Goal: Transaction & Acquisition: Purchase product/service

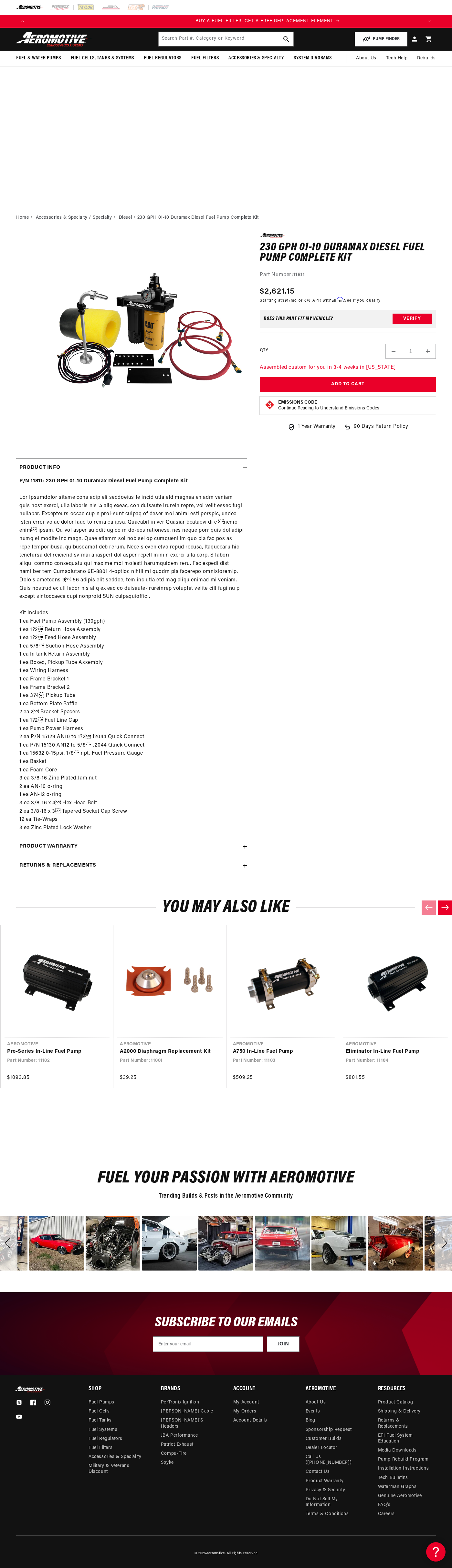
scroll to position [0, 394]
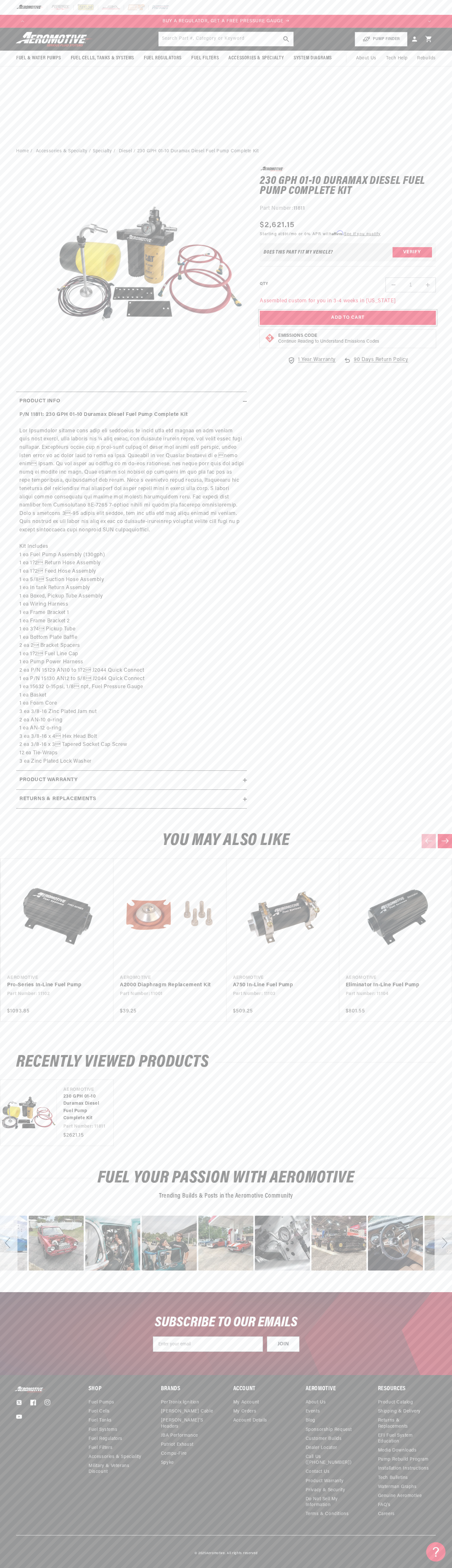
click at [348, 318] on button "Add to Cart" at bounding box center [347, 318] width 176 height 15
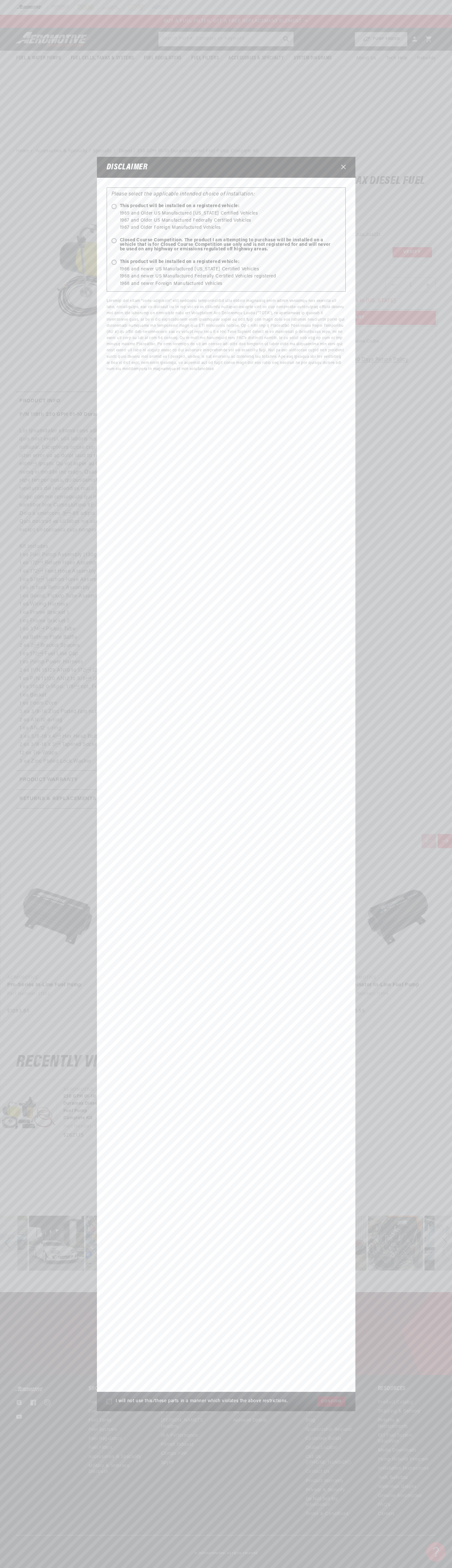
scroll to position [0, 394]
click at [343, 167] on icon "Close" at bounding box center [343, 167] width 4 height 4
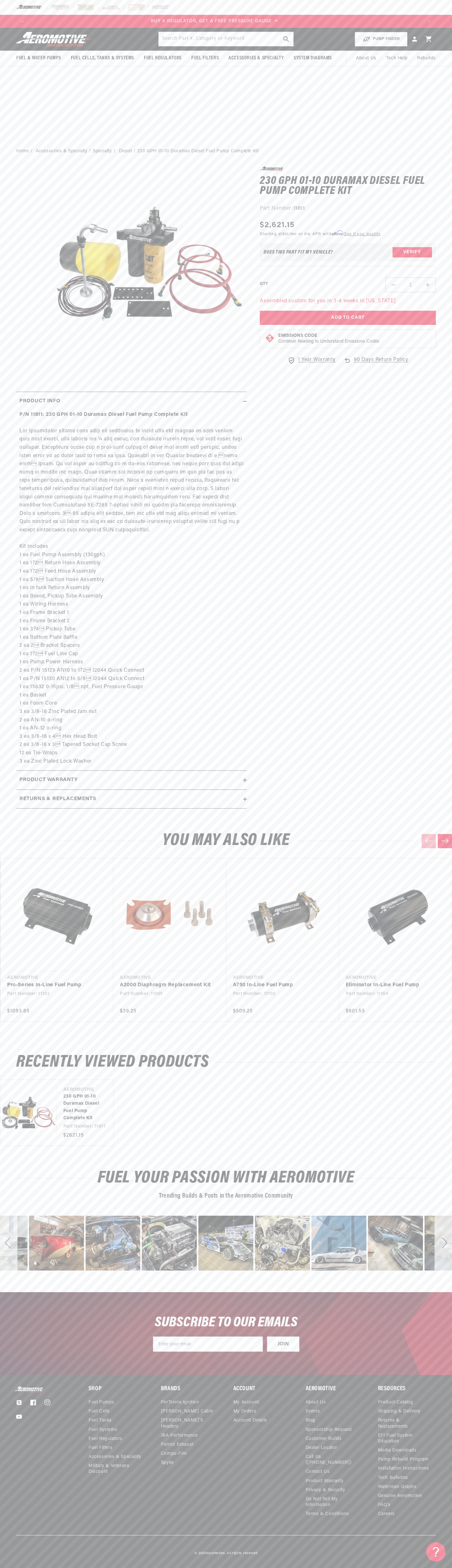
scroll to position [0, 0]
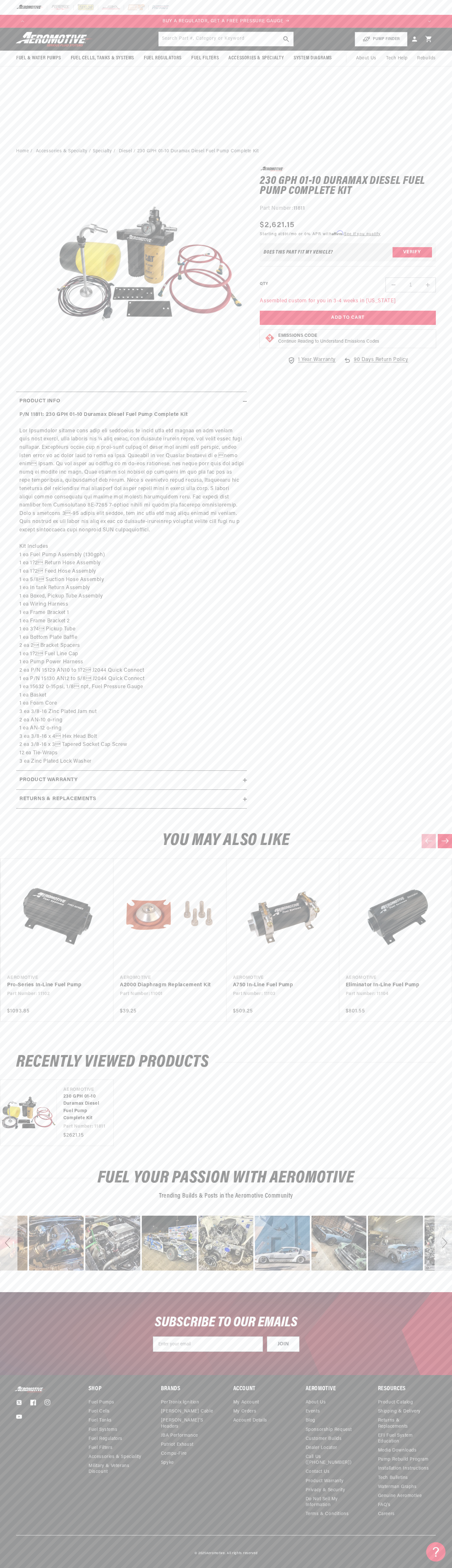
click at [428, 39] on icon at bounding box center [428, 39] width 6 height 6
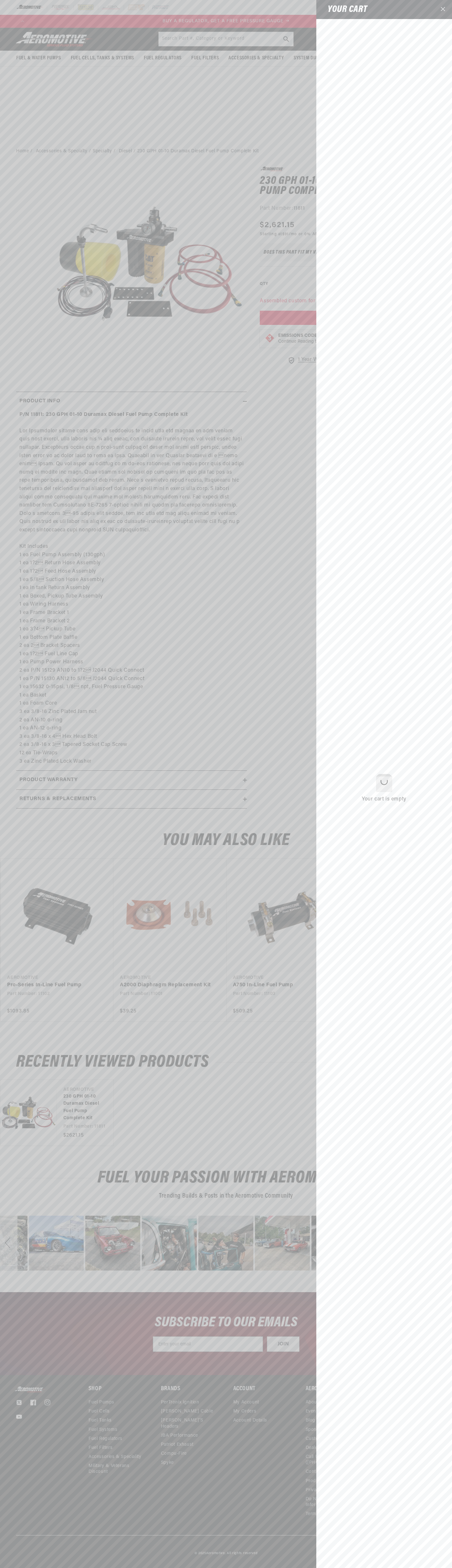
click at [443, 10] on icon "Close" at bounding box center [442, 9] width 4 height 4
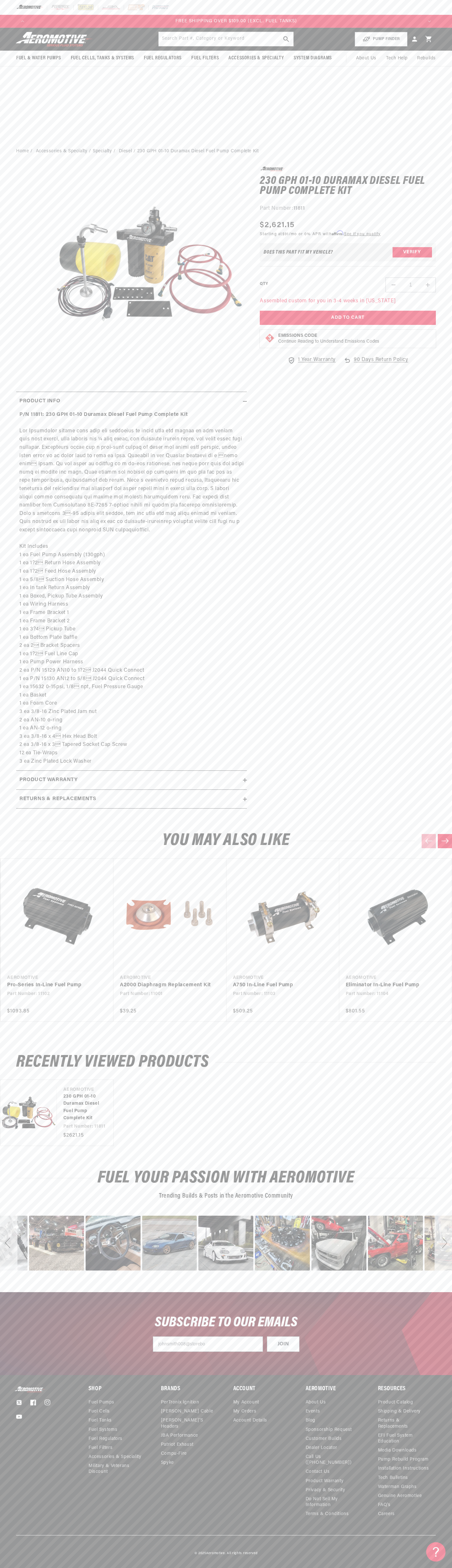
scroll to position [0, 1181]
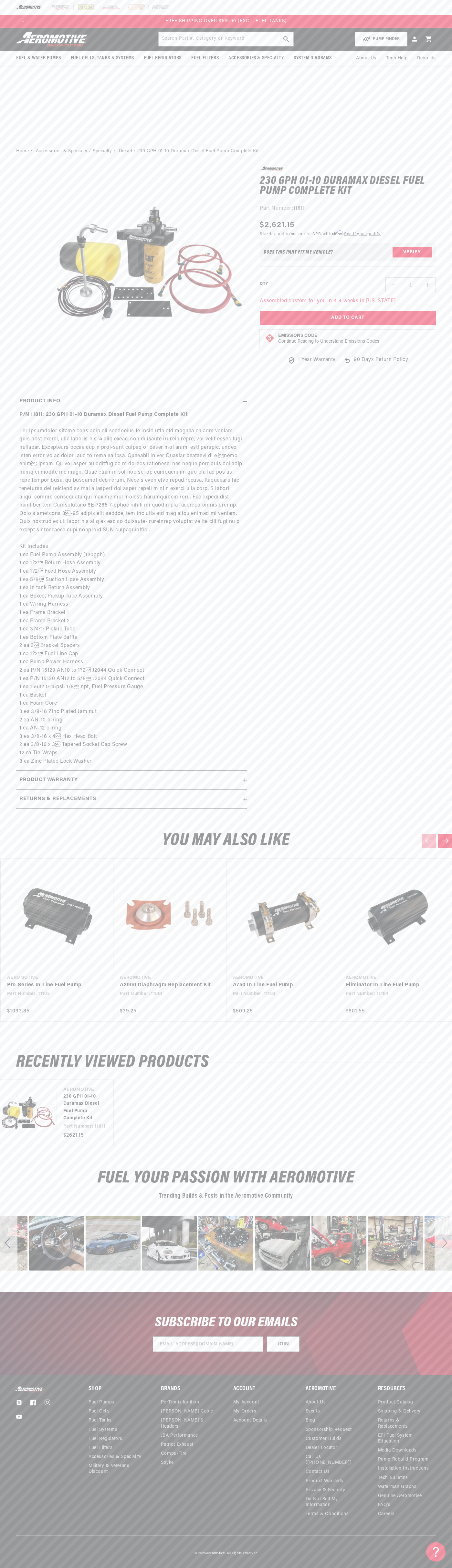
type input "johnsmith008@storebotmail.joonix.net"
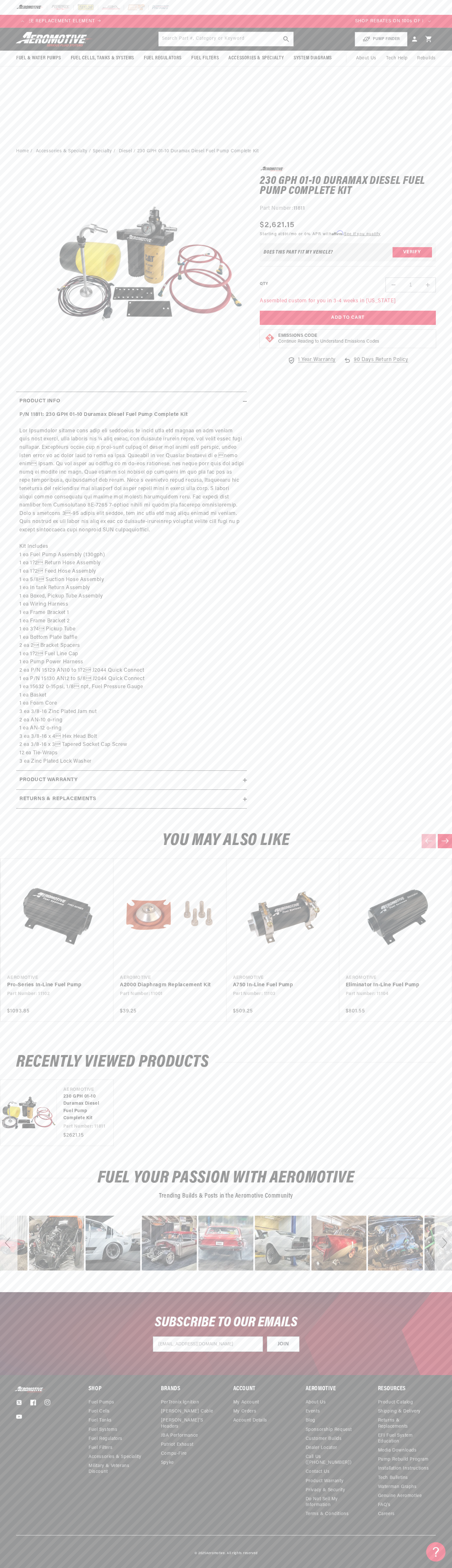
scroll to position [0, 0]
click at [443, 1243] on div "Next" at bounding box center [443, 1243] width 18 height 55
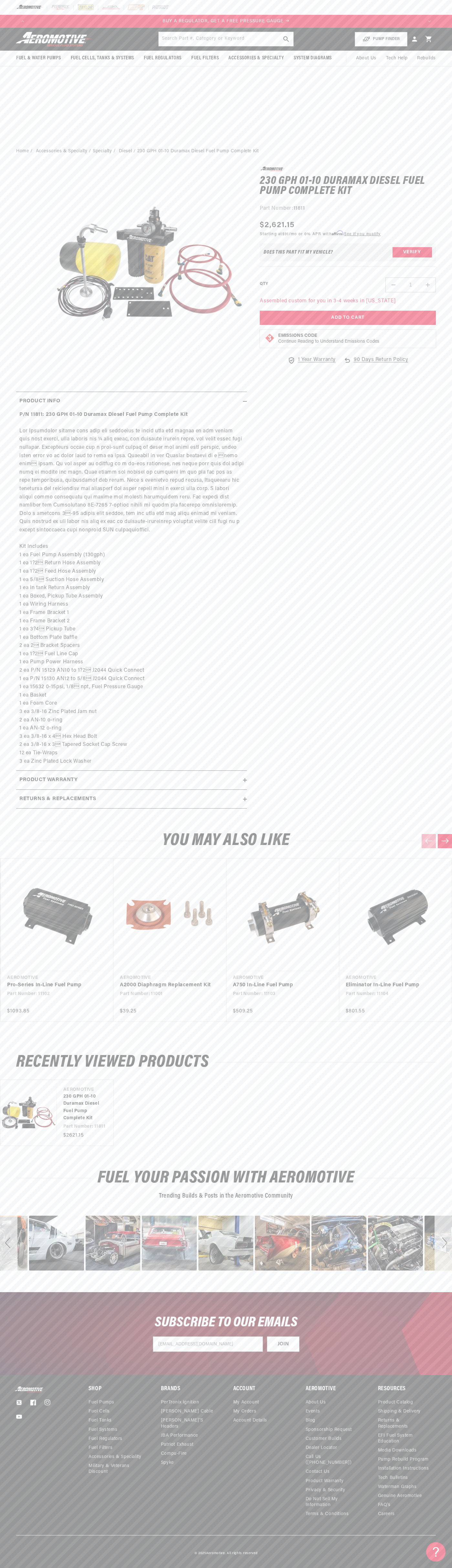
click at [443, 1243] on div "Next" at bounding box center [443, 1243] width 18 height 55
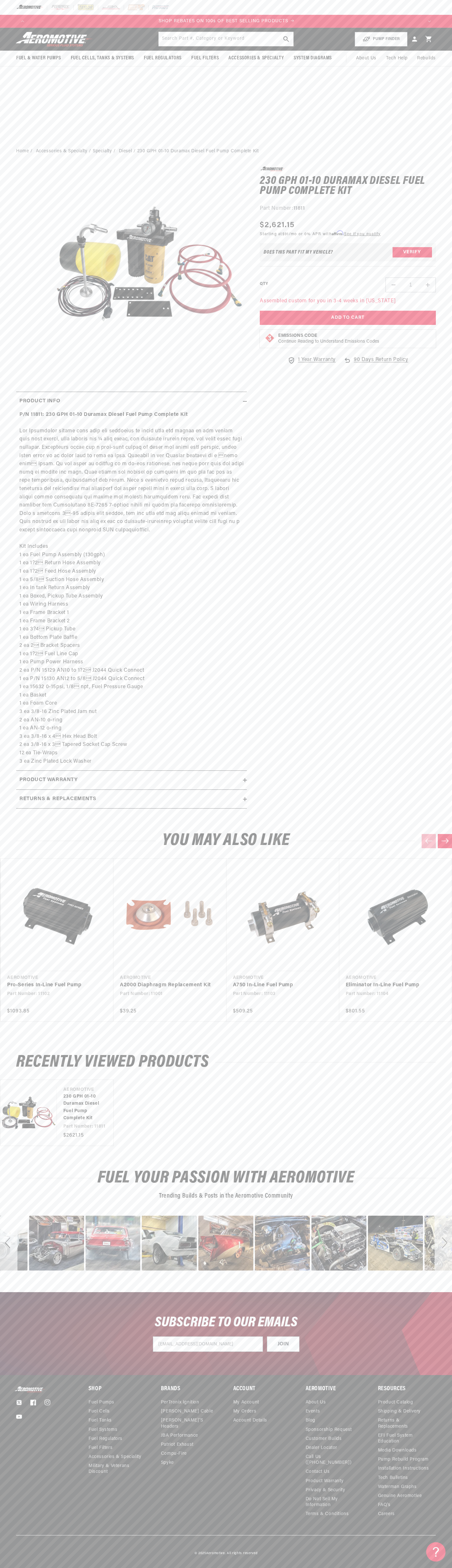
scroll to position [0, 787]
click at [443, 1243] on div "Next" at bounding box center [443, 1243] width 18 height 55
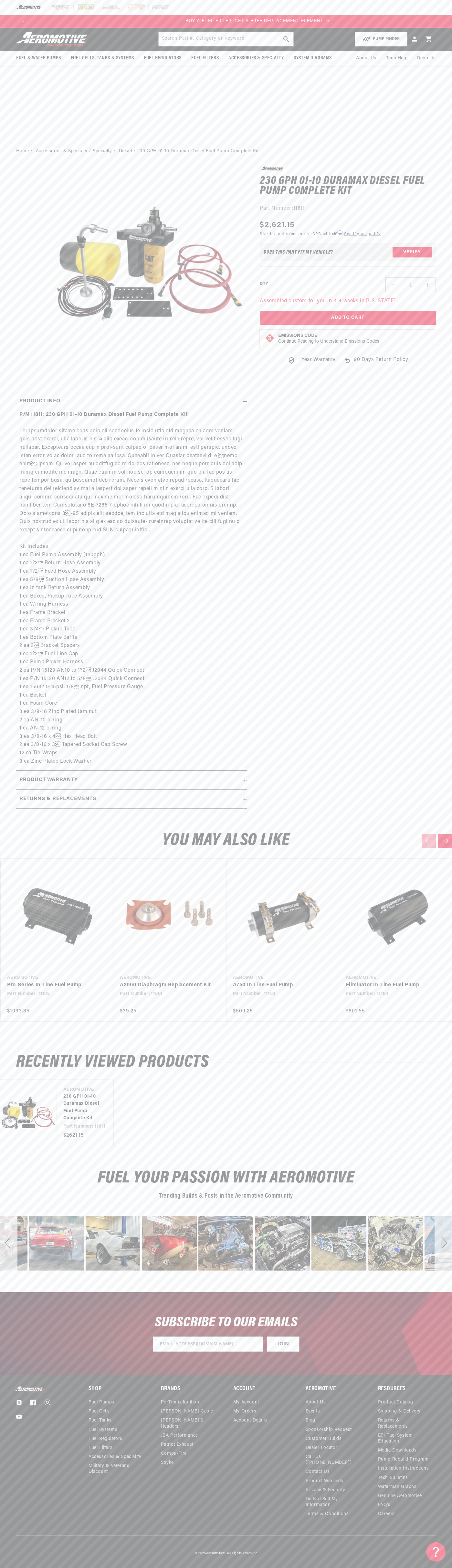
scroll to position [0, 394]
click at [443, 1243] on div "Next" at bounding box center [443, 1243] width 18 height 55
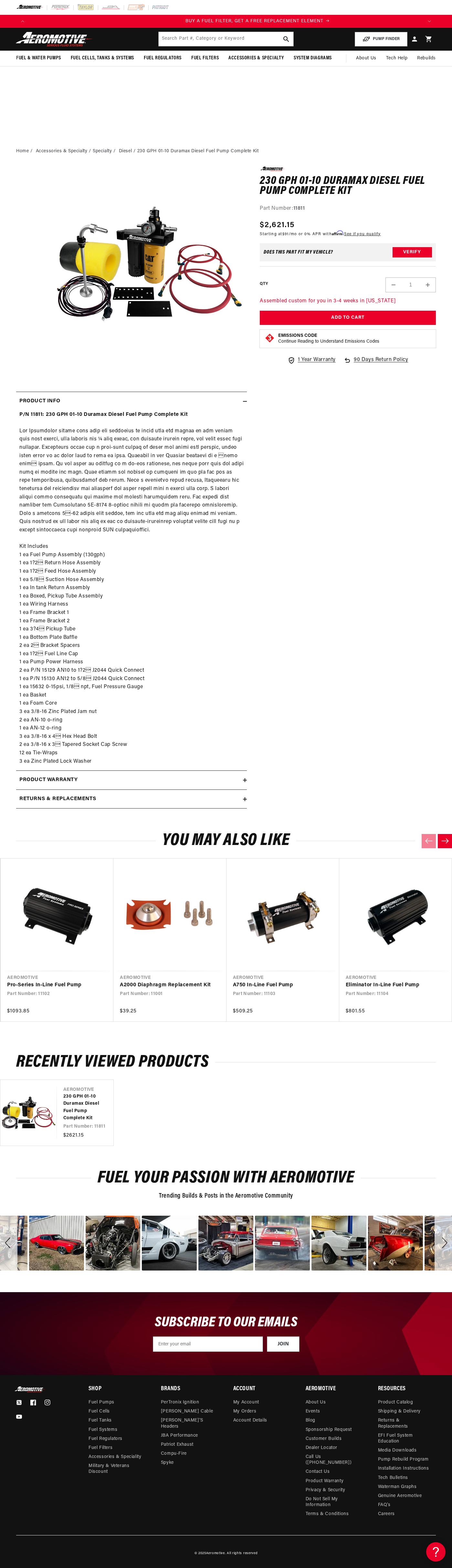
scroll to position [0, 394]
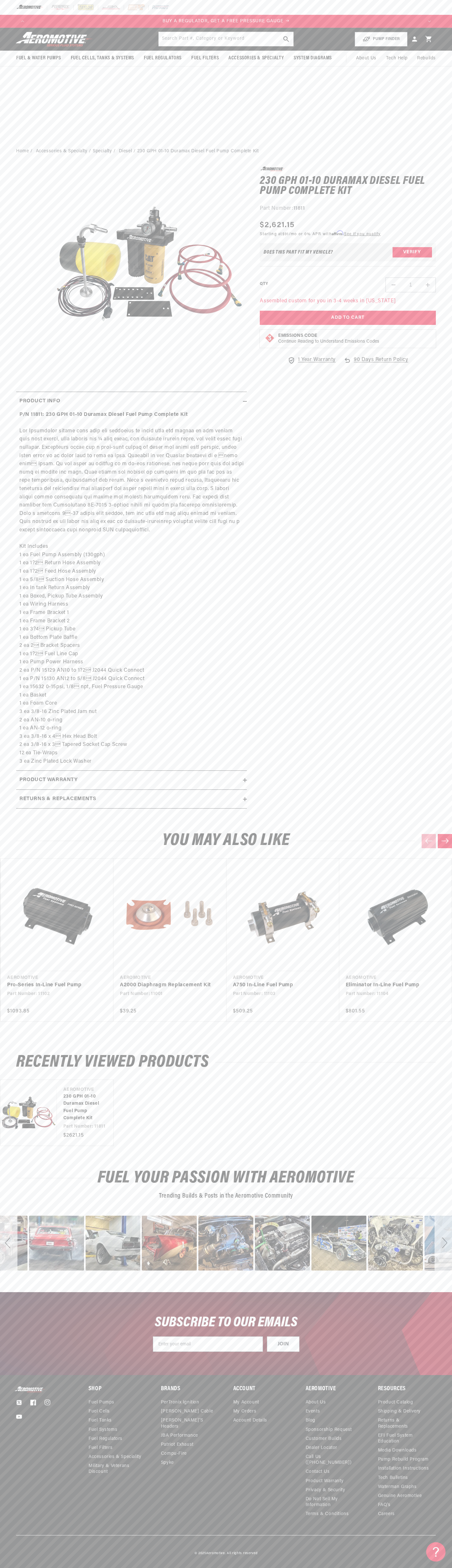
scroll to position [0, 394]
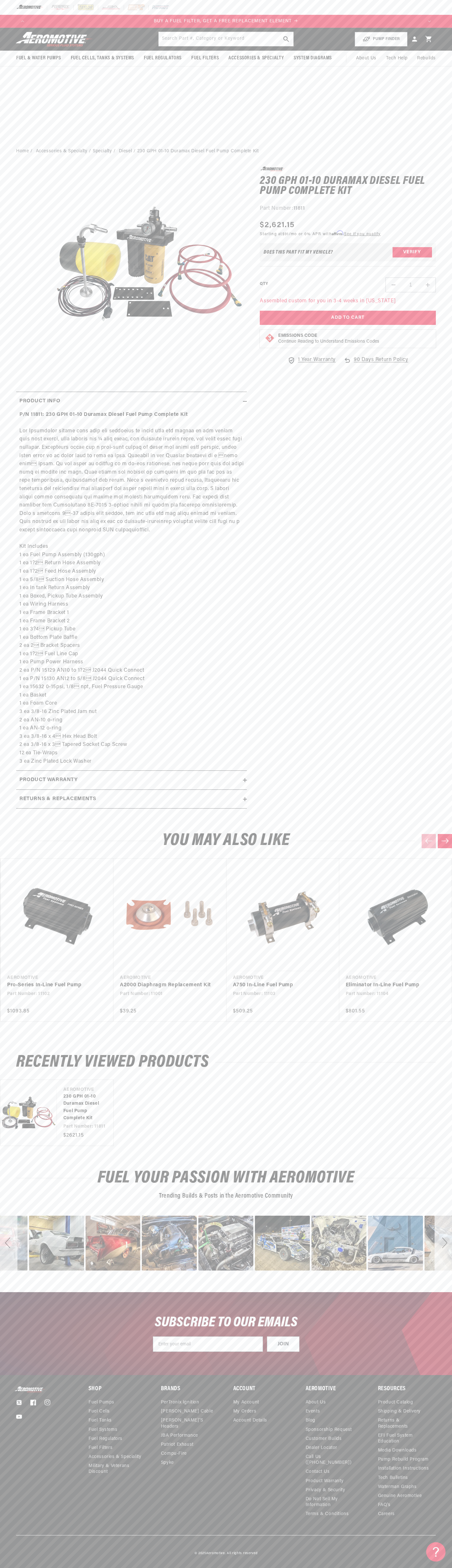
click at [322, 225] on div "Regular price $2,621.15" at bounding box center [320, 225] width 121 height 12
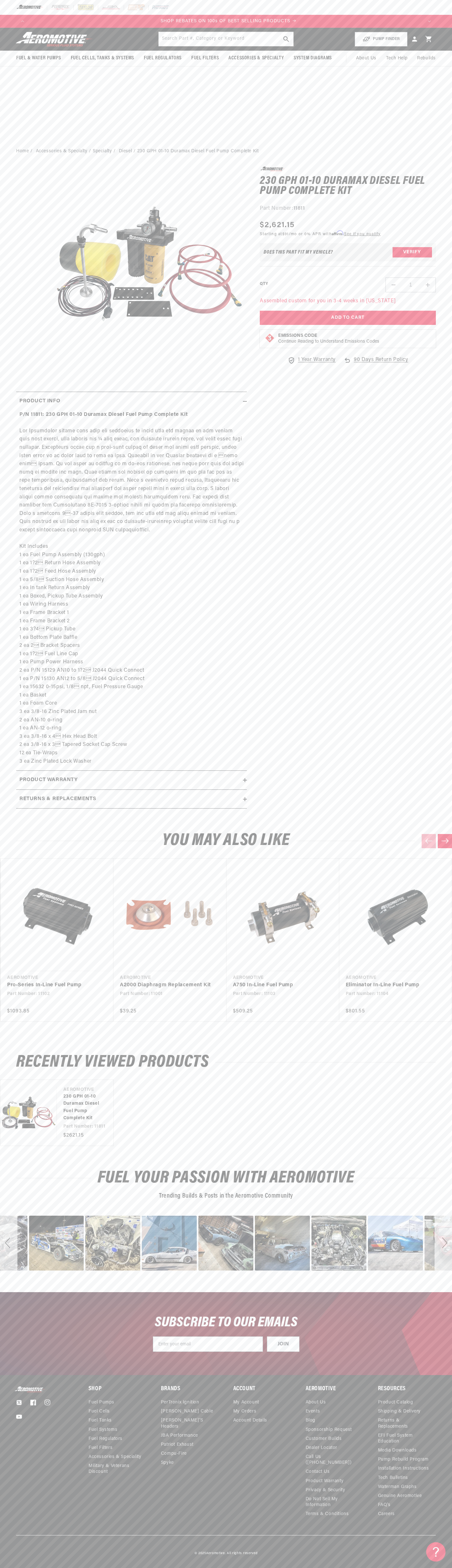
scroll to position [0, 787]
click at [322, 225] on div "Regular price $2,621.15" at bounding box center [320, 225] width 121 height 12
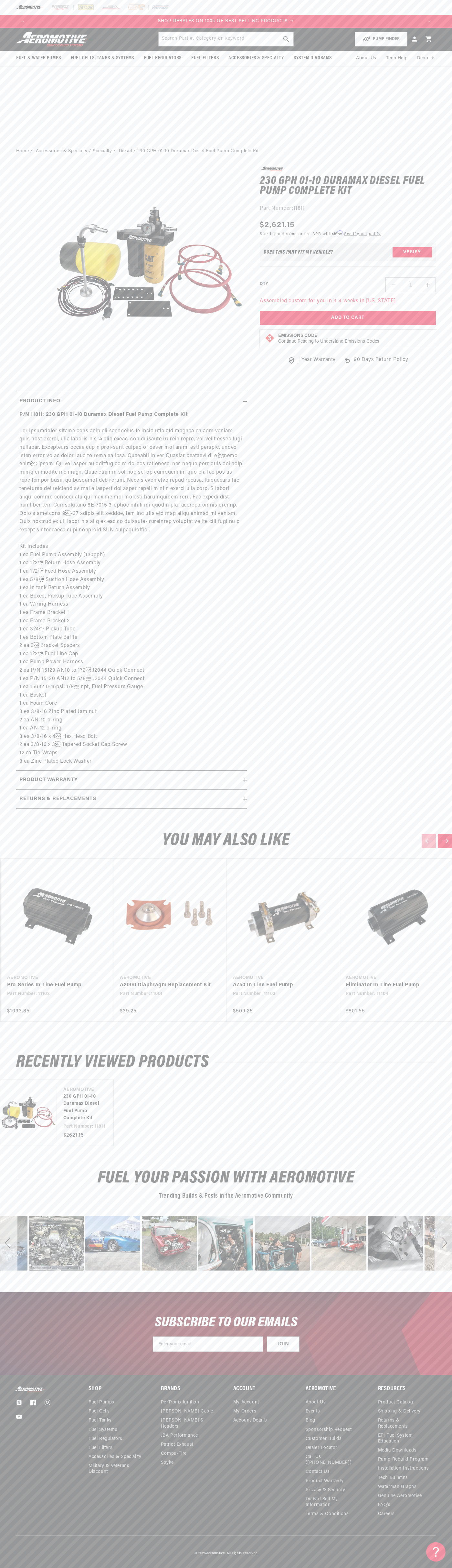
click at [348, 252] on div "Does This part fit My vehicle? Verify" at bounding box center [347, 253] width 176 height 18
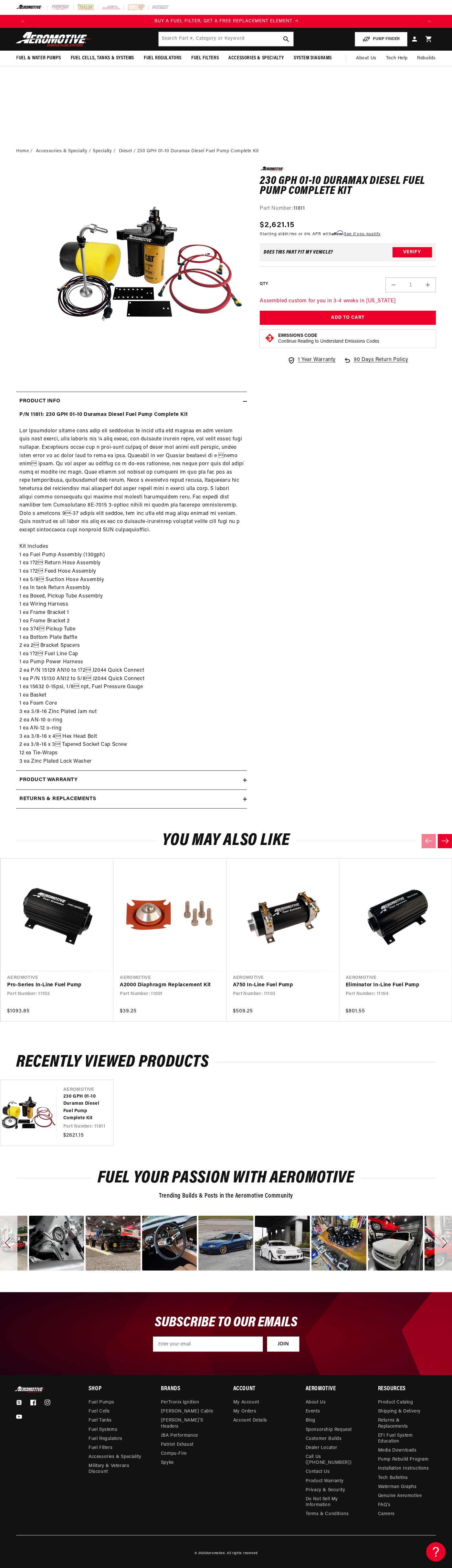
scroll to position [0, 394]
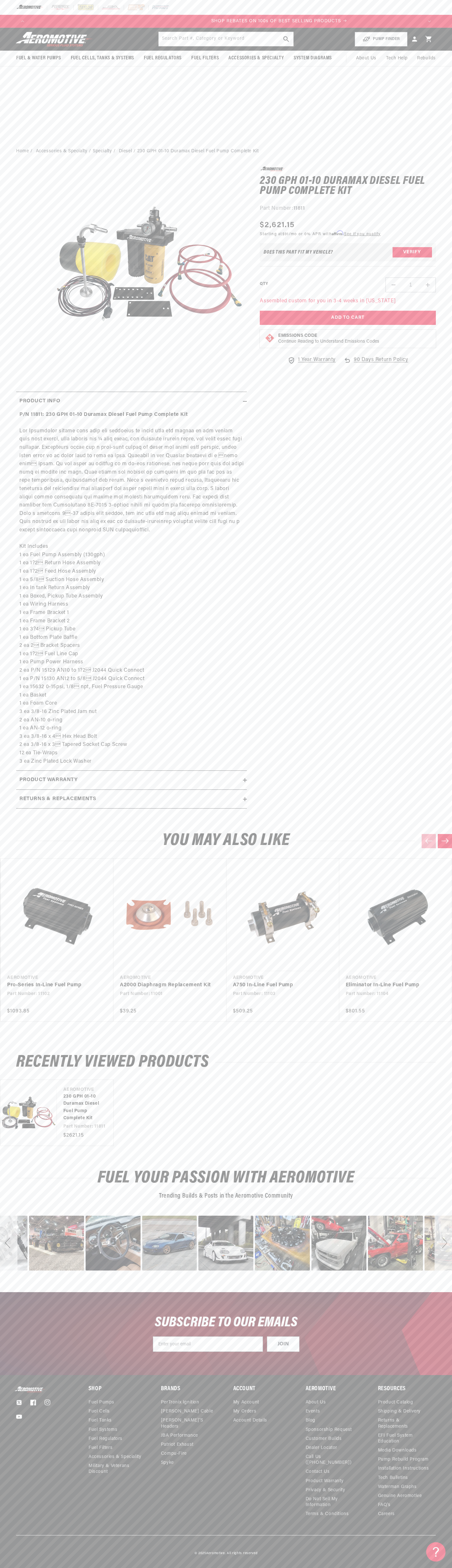
click at [411, 285] on input "1" at bounding box center [410, 285] width 19 height 15
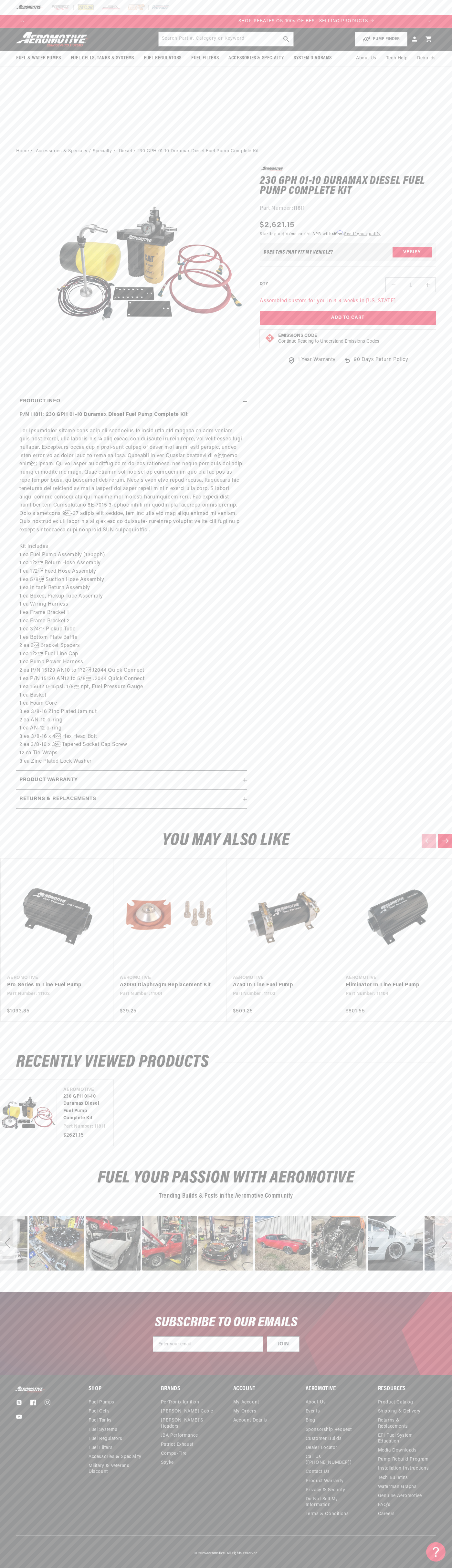
scroll to position [0, 787]
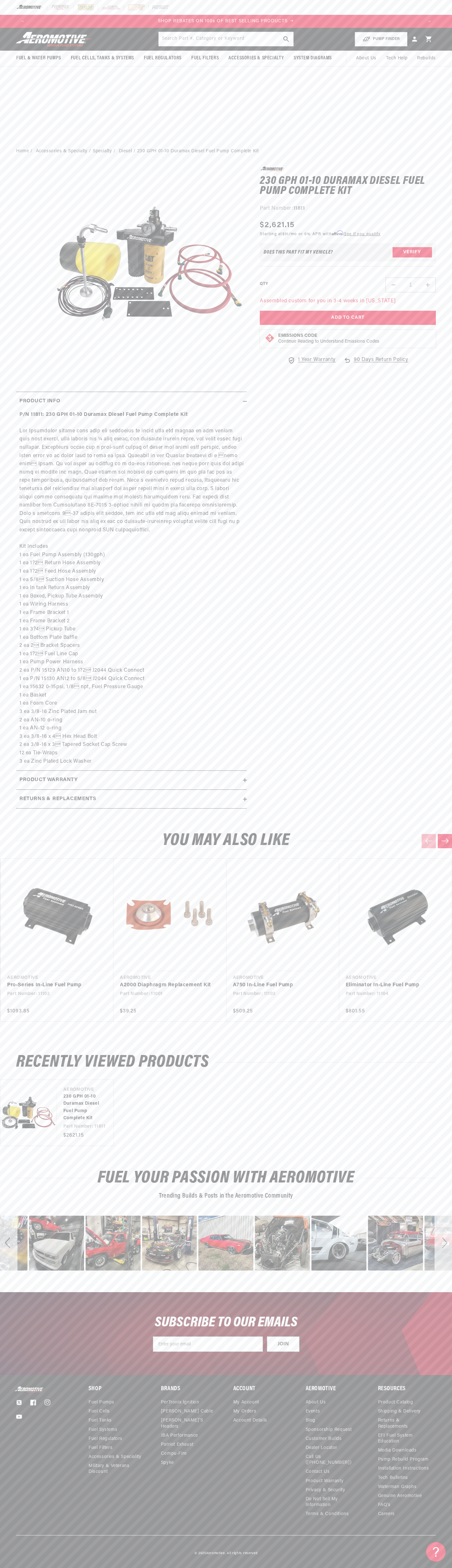
click at [130, 401] on div "Product Info" at bounding box center [130, 401] width 227 height 9
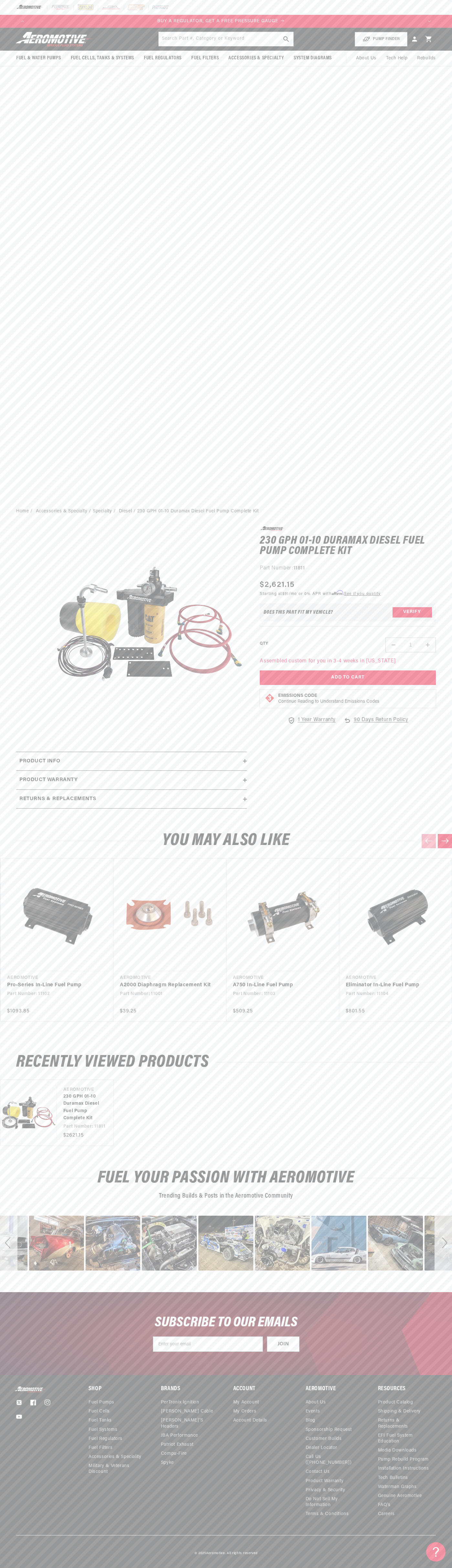
scroll to position [0, 0]
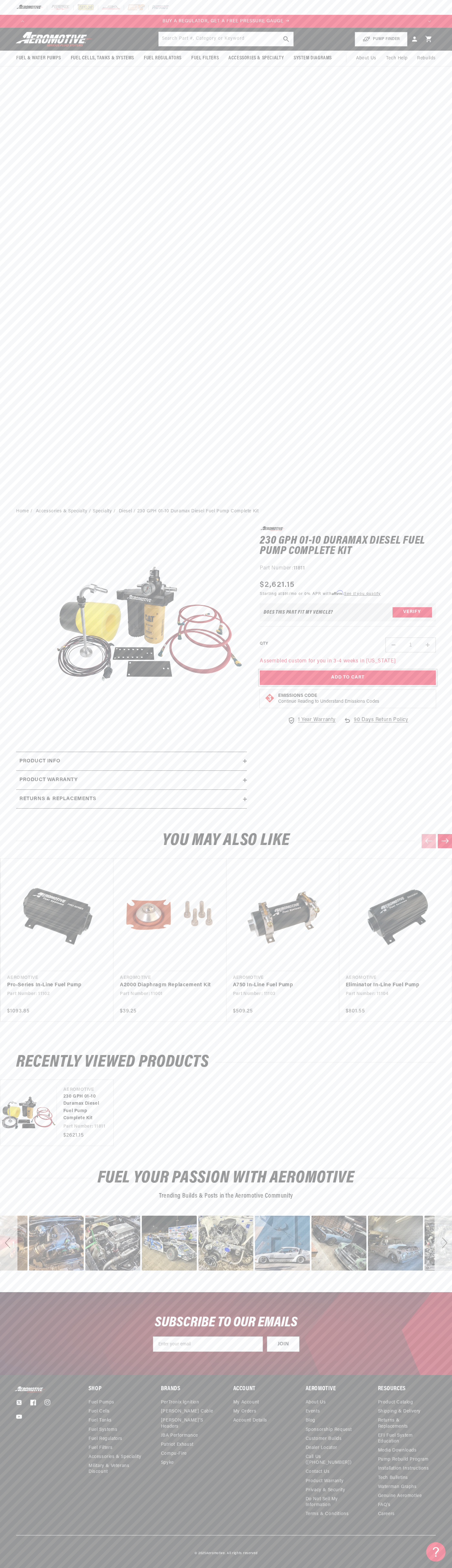
click at [348, 678] on button "Add to Cart" at bounding box center [347, 677] width 176 height 15
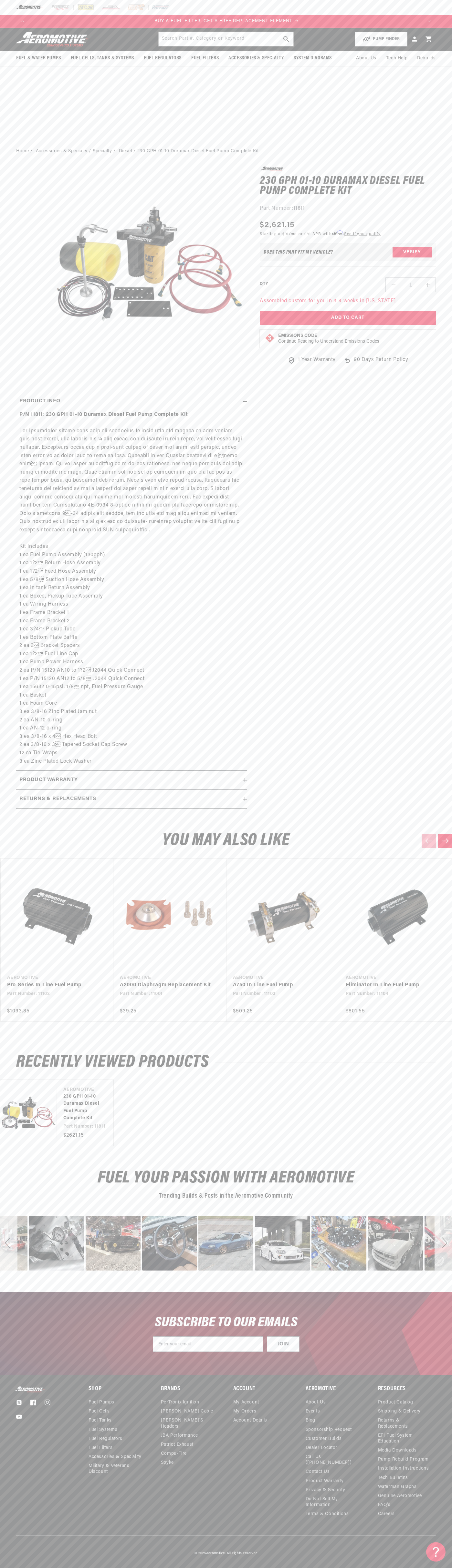
scroll to position [0, 394]
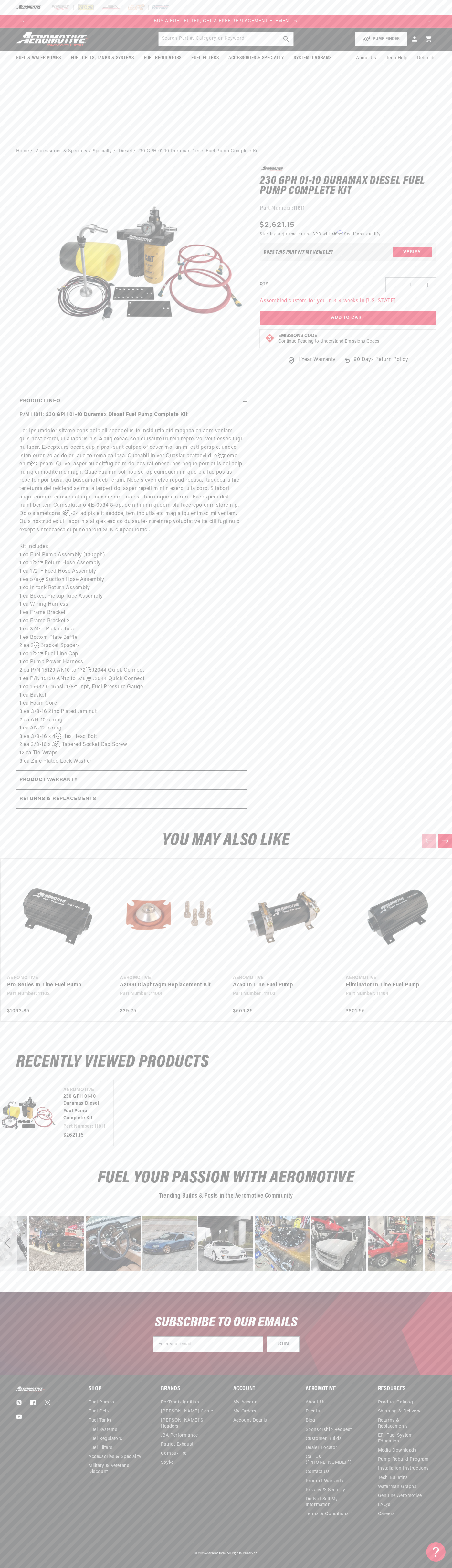
click at [428, 39] on icon at bounding box center [428, 39] width 6 height 6
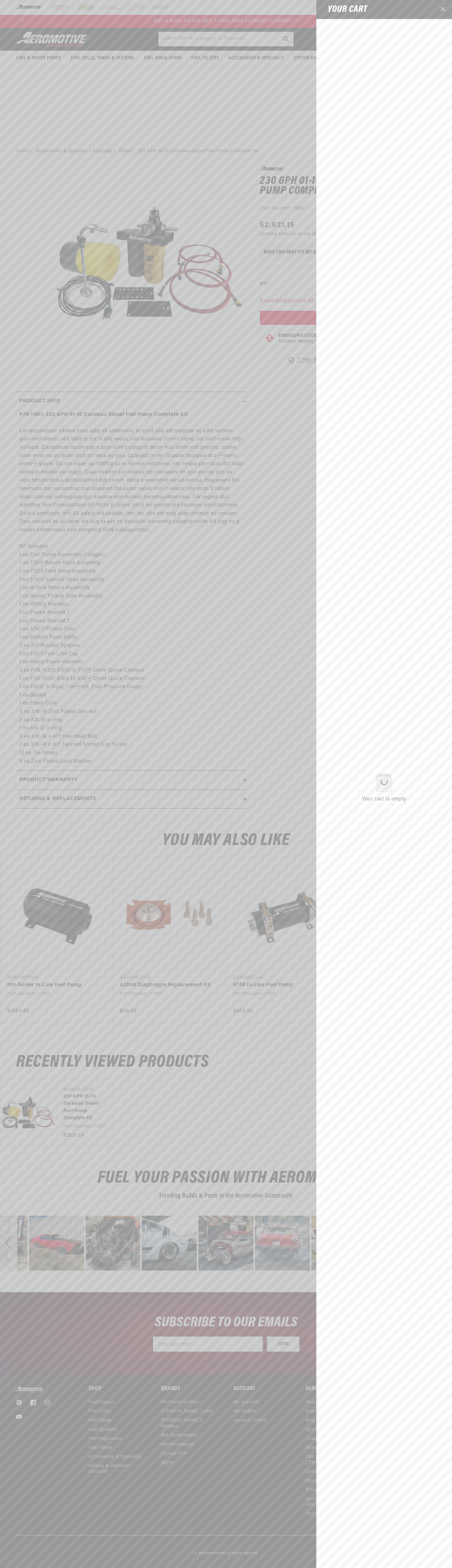
click at [443, 10] on icon "Close" at bounding box center [442, 9] width 4 height 4
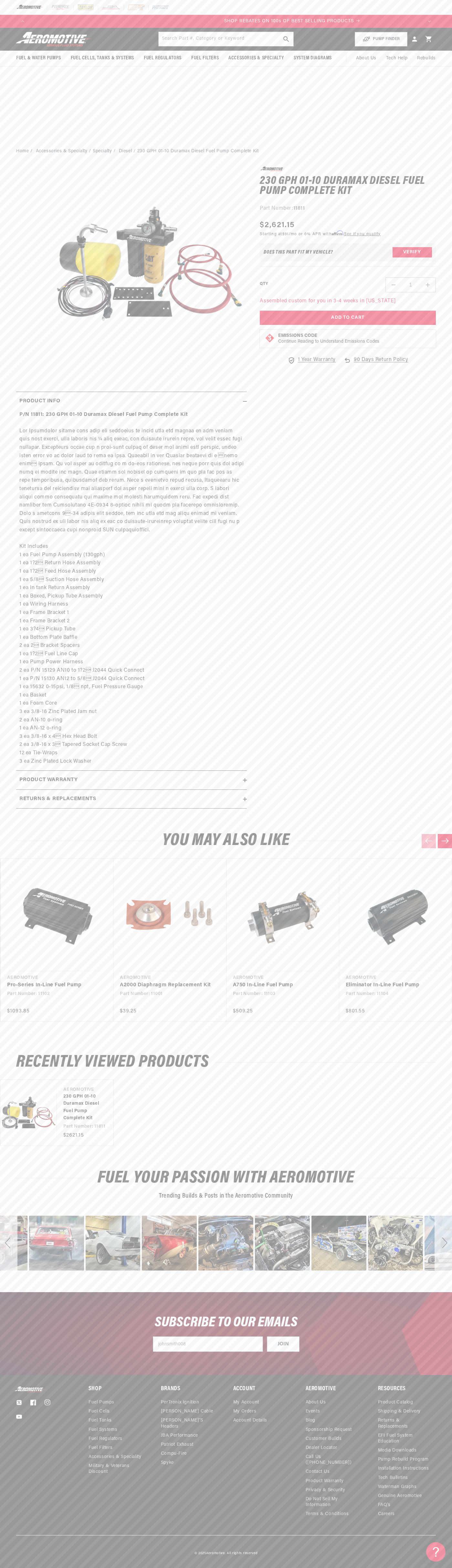
scroll to position [0, 787]
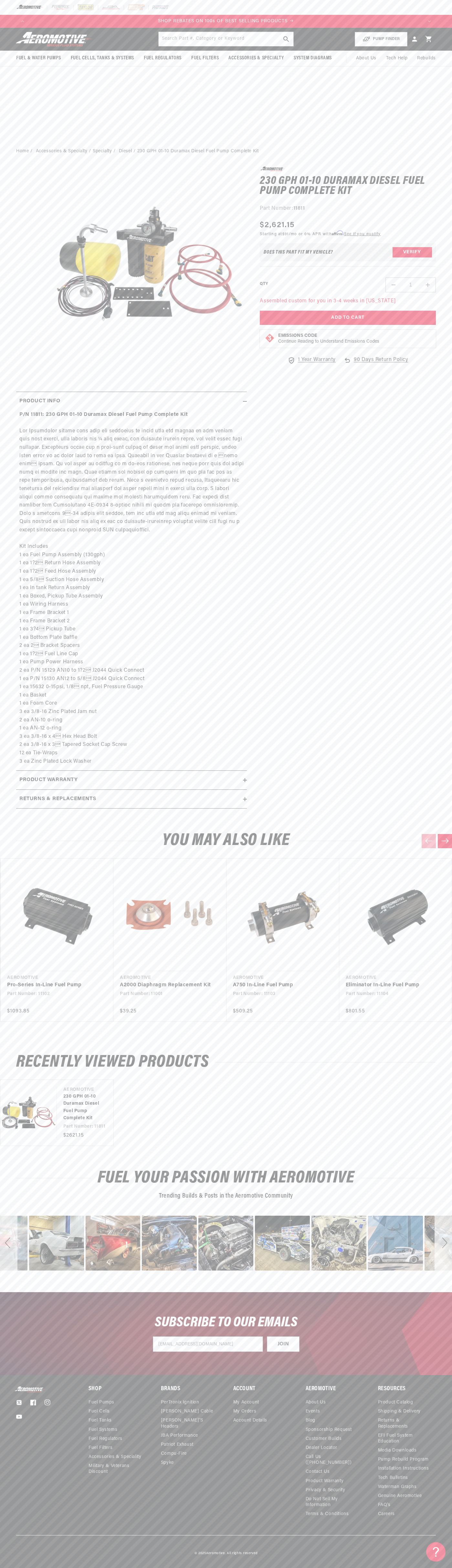
type input "johnsmith008@storebotmail.joonix.net"
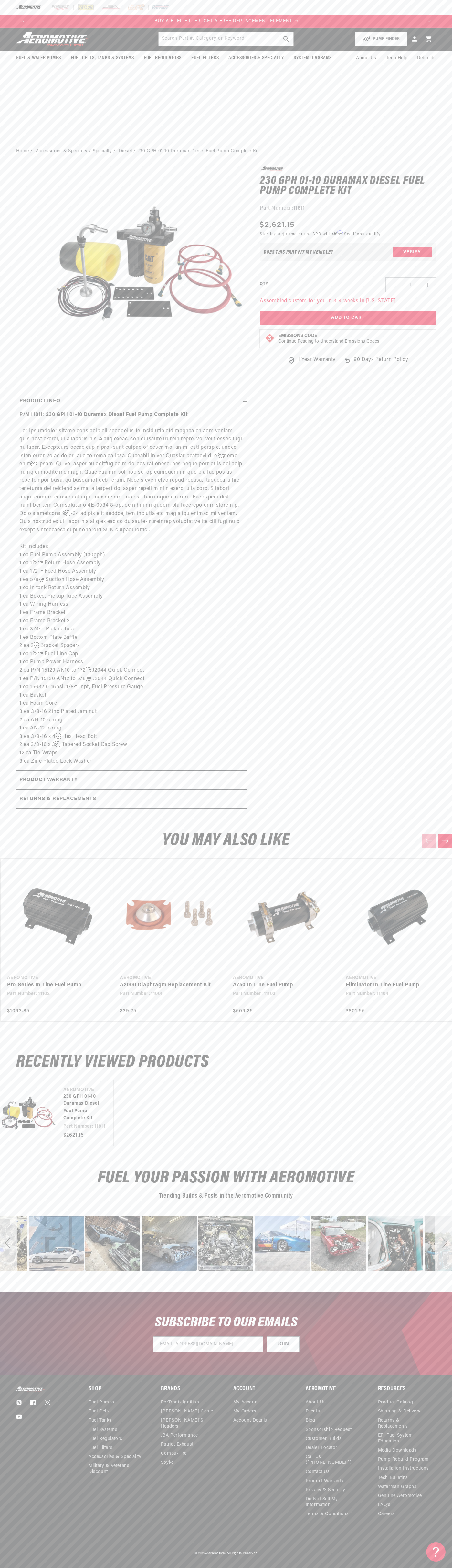
scroll to position [0, 394]
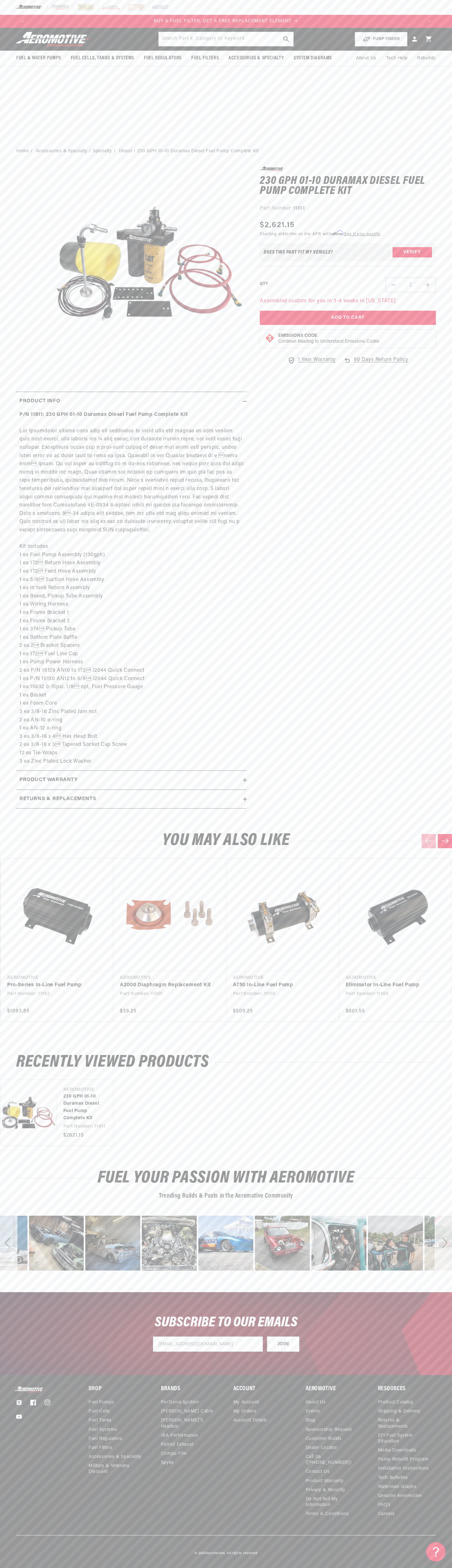
click at [443, 1243] on div "Next" at bounding box center [443, 1243] width 18 height 55
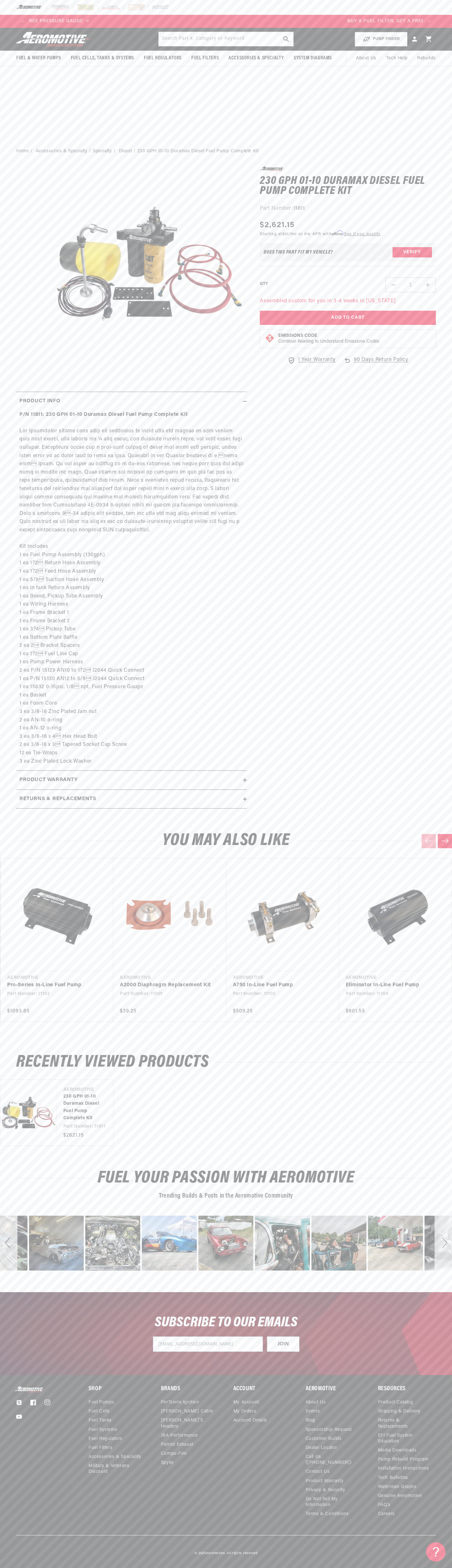
scroll to position [0, 0]
click at [443, 1243] on div "Next" at bounding box center [443, 1243] width 18 height 55
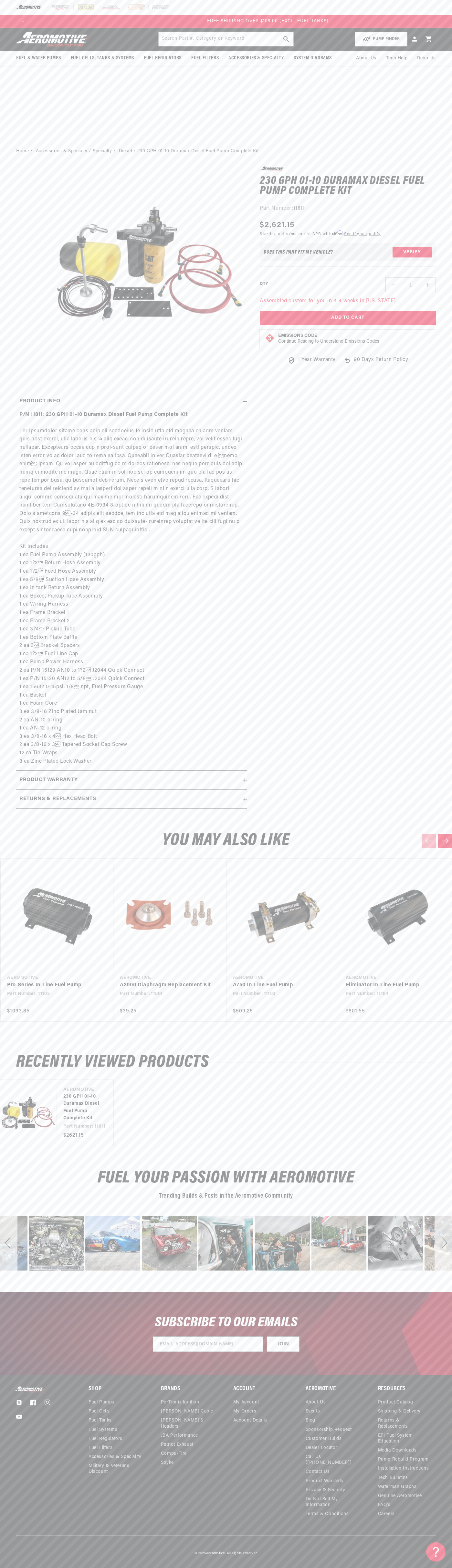
scroll to position [0, 1181]
click at [443, 1243] on div "Next" at bounding box center [443, 1243] width 18 height 55
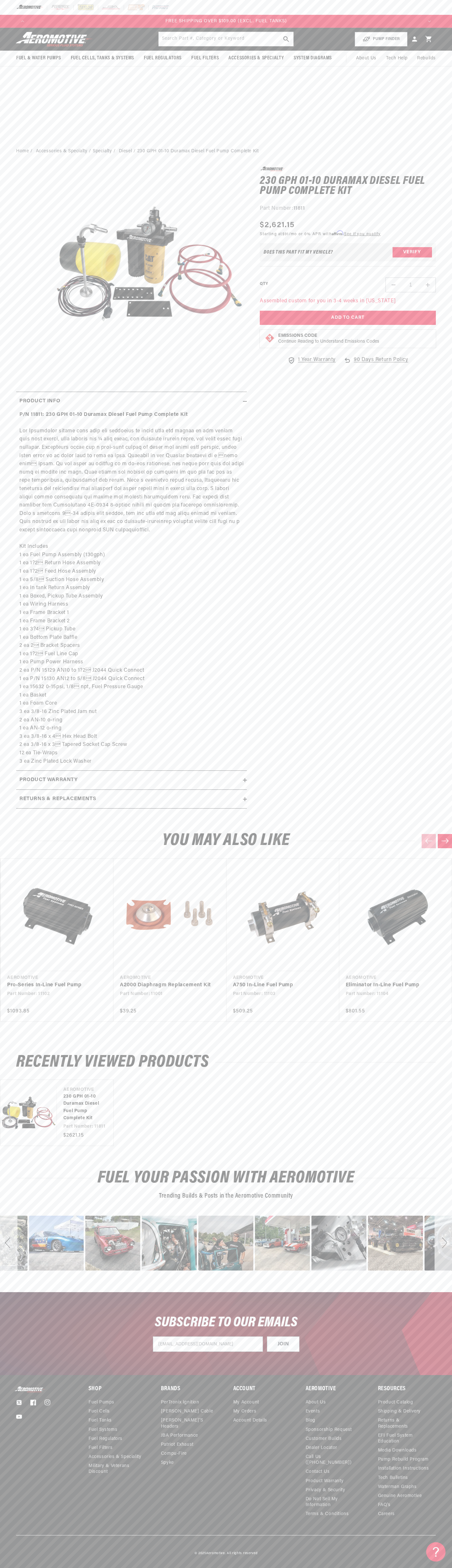
click at [443, 1243] on div "Next" at bounding box center [443, 1243] width 18 height 55
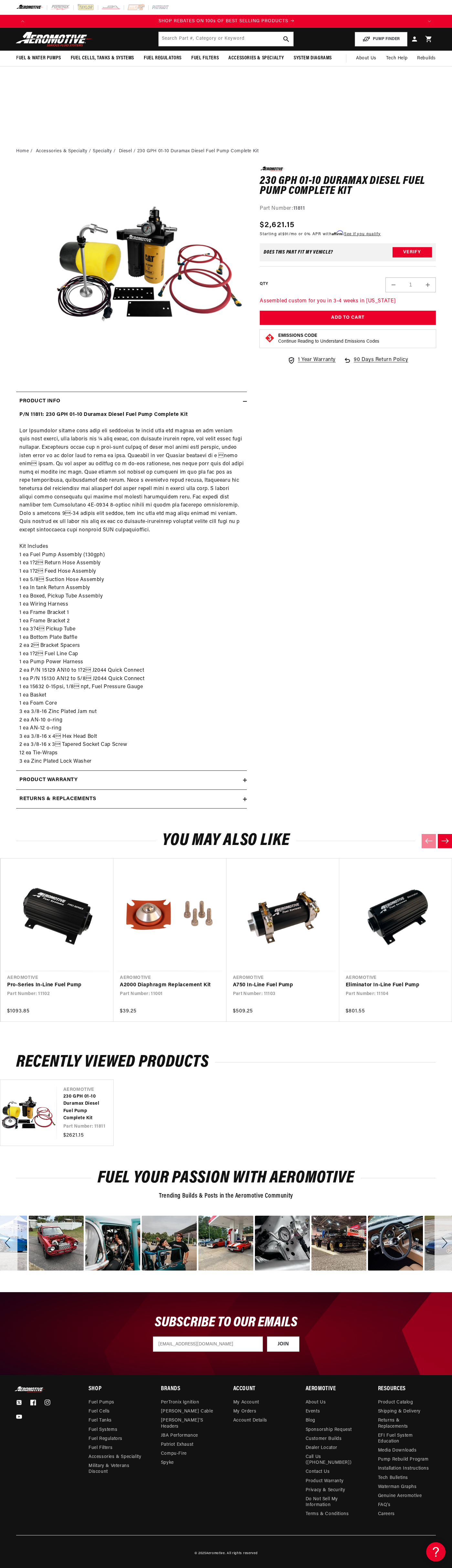
scroll to position [0, 787]
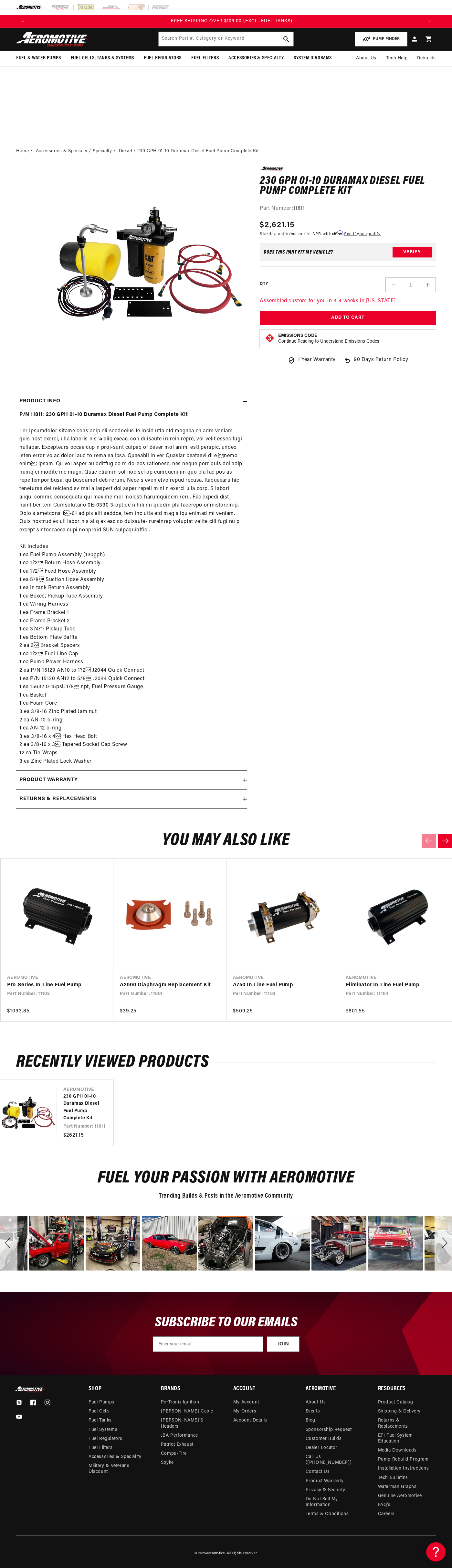
scroll to position [0, 1181]
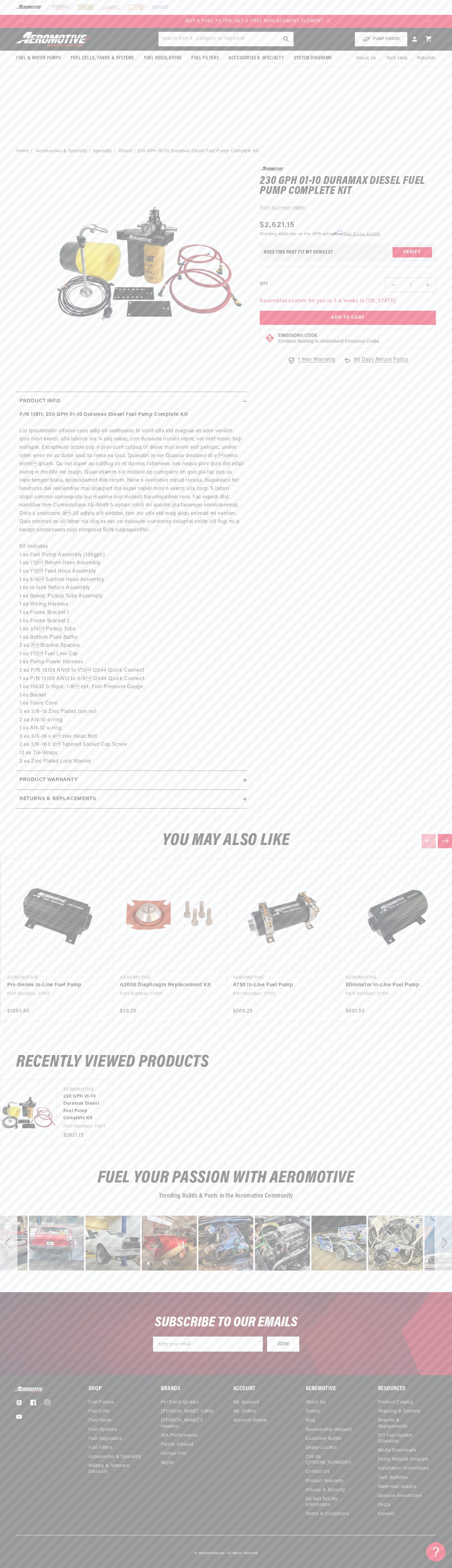
scroll to position [0, 394]
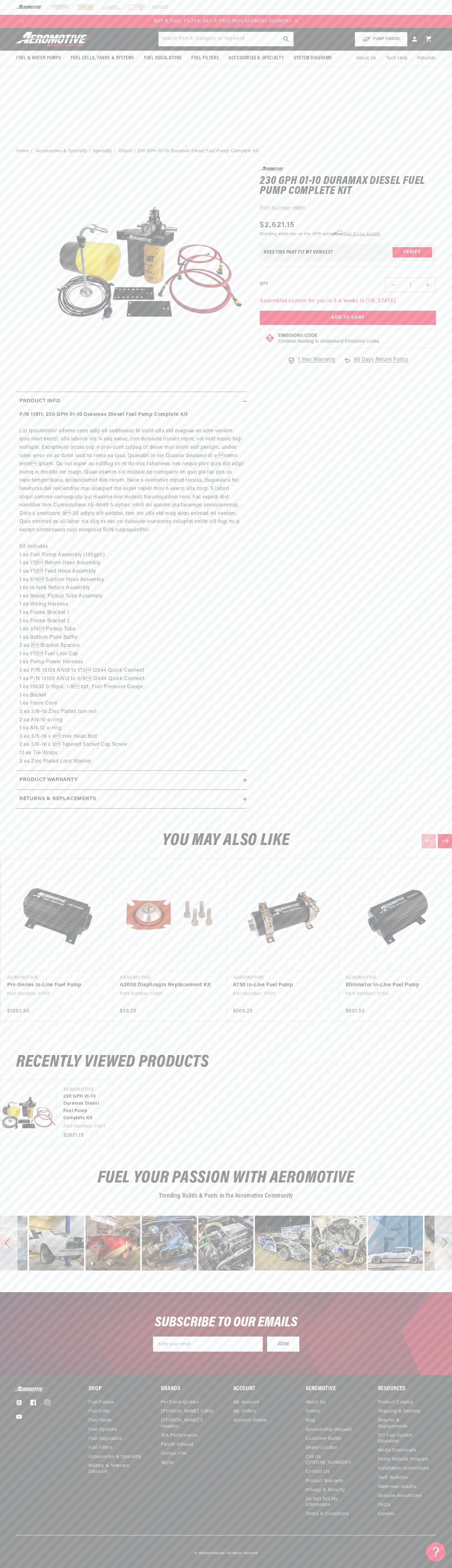
click at [137, 18] on p "BUY A FUEL FILTER, GET A FREE REPLACEMENT ELEMENT" at bounding box center [226, 21] width 394 height 7
click at [434, 981] on link "Eliminator In-Line Fuel Pump" at bounding box center [392, 985] width 93 height 9
click at [40, 1567] on html "Skip to content Your cart Your cart is empty Loading... You may also like Subto…" at bounding box center [226, 784] width 452 height 1568
click at [29, 1387] on img at bounding box center [30, 1390] width 32 height 6
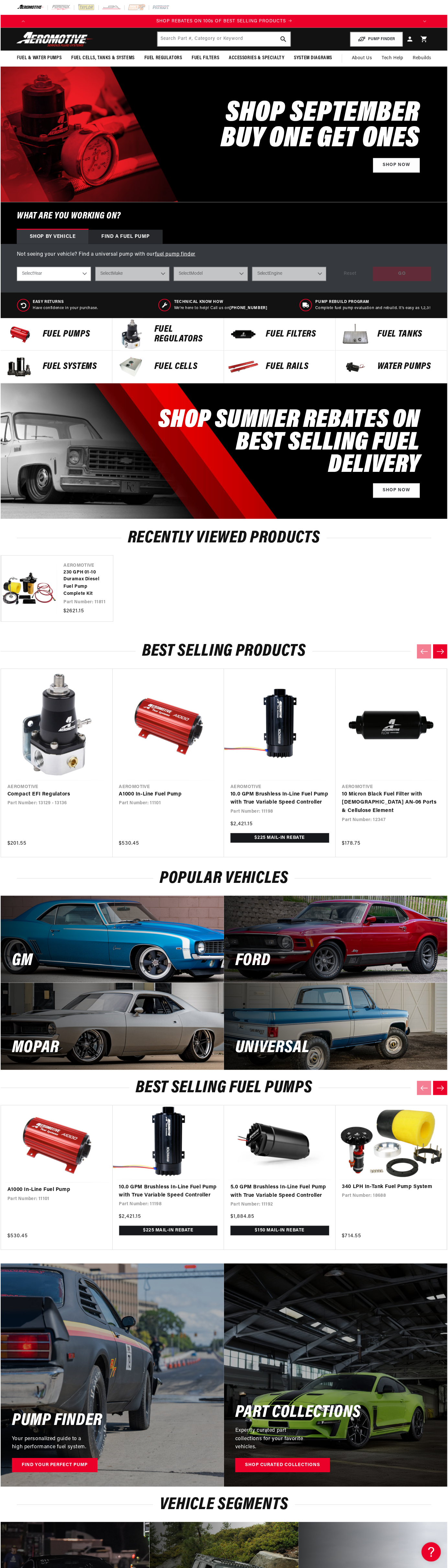
scroll to position [0, 779]
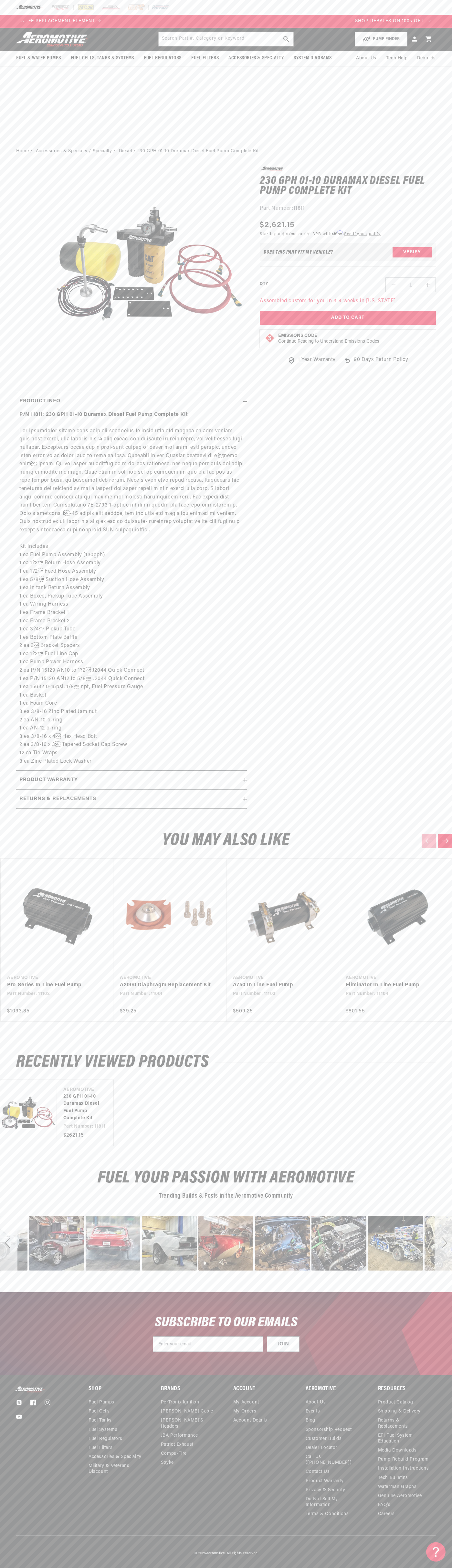
scroll to position [0, 314]
click at [428, 39] on icon at bounding box center [428, 39] width 6 height 6
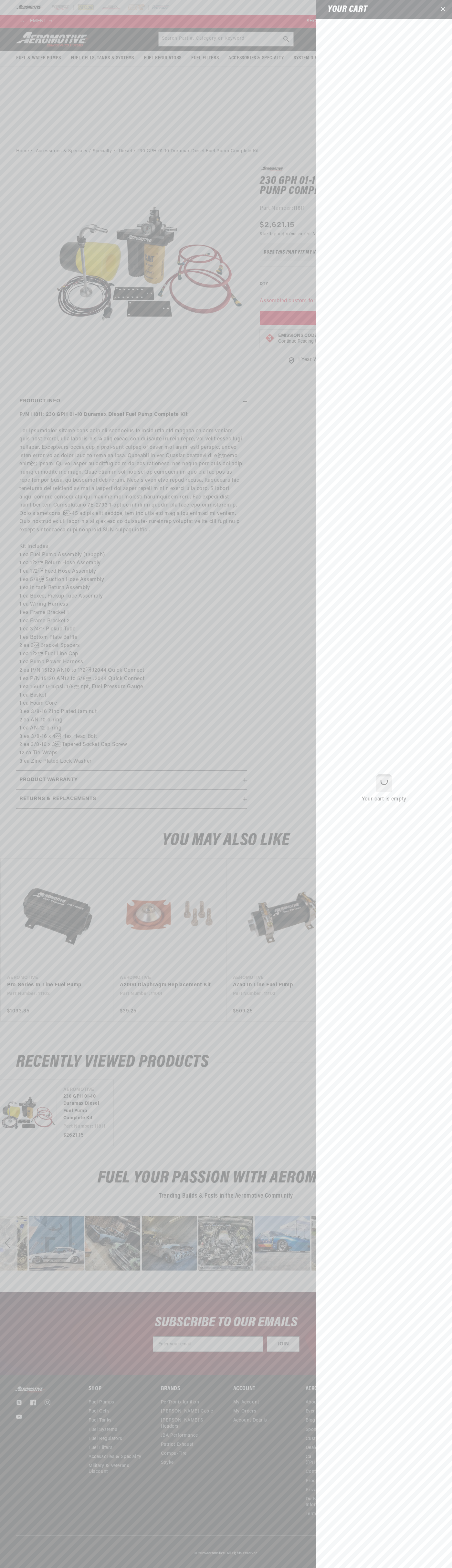
scroll to position [0, 0]
click at [443, 10] on icon "Close" at bounding box center [442, 9] width 4 height 4
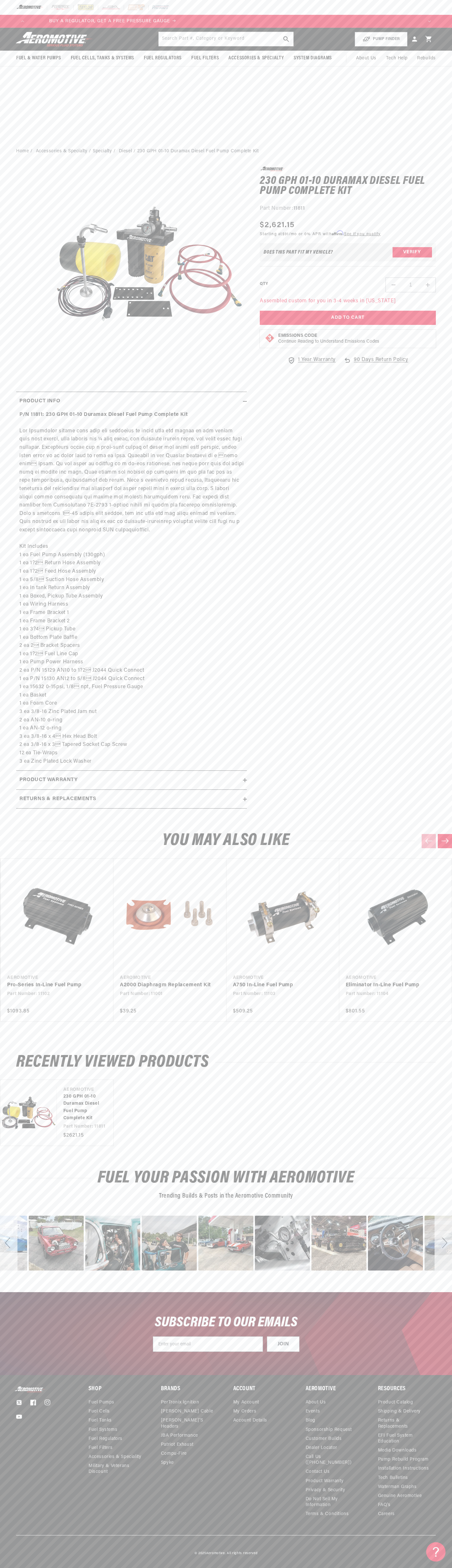
scroll to position [0, 245]
